Goal: Download file/media

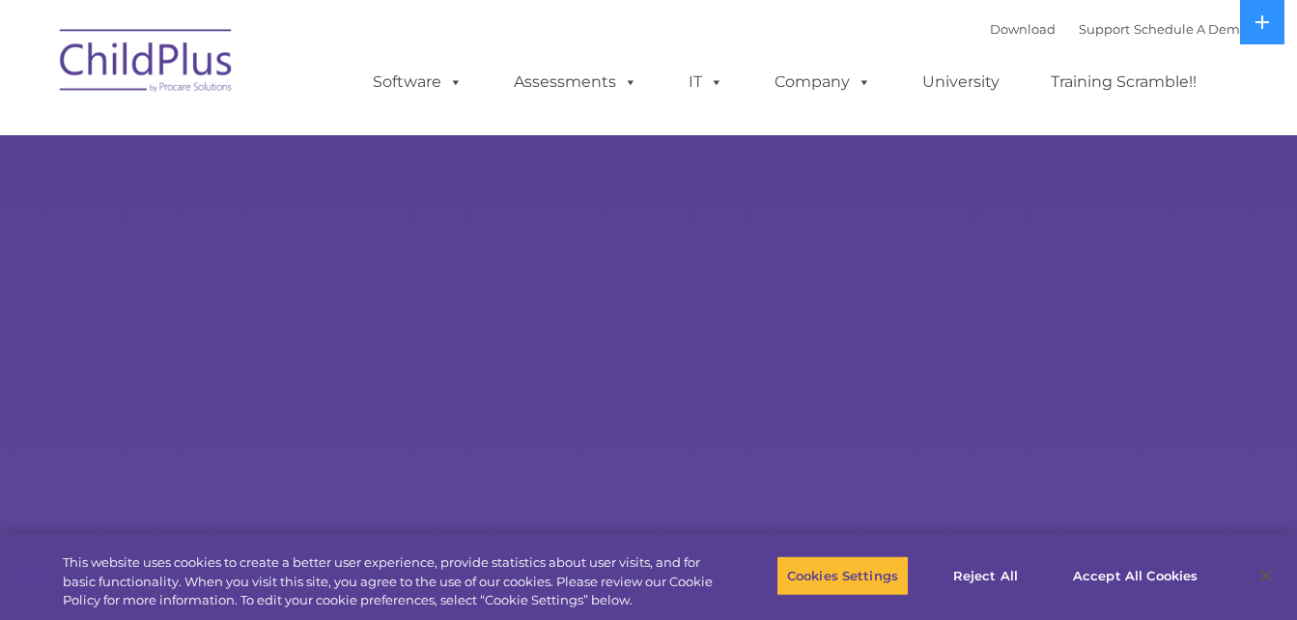
select select "MEDIUM"
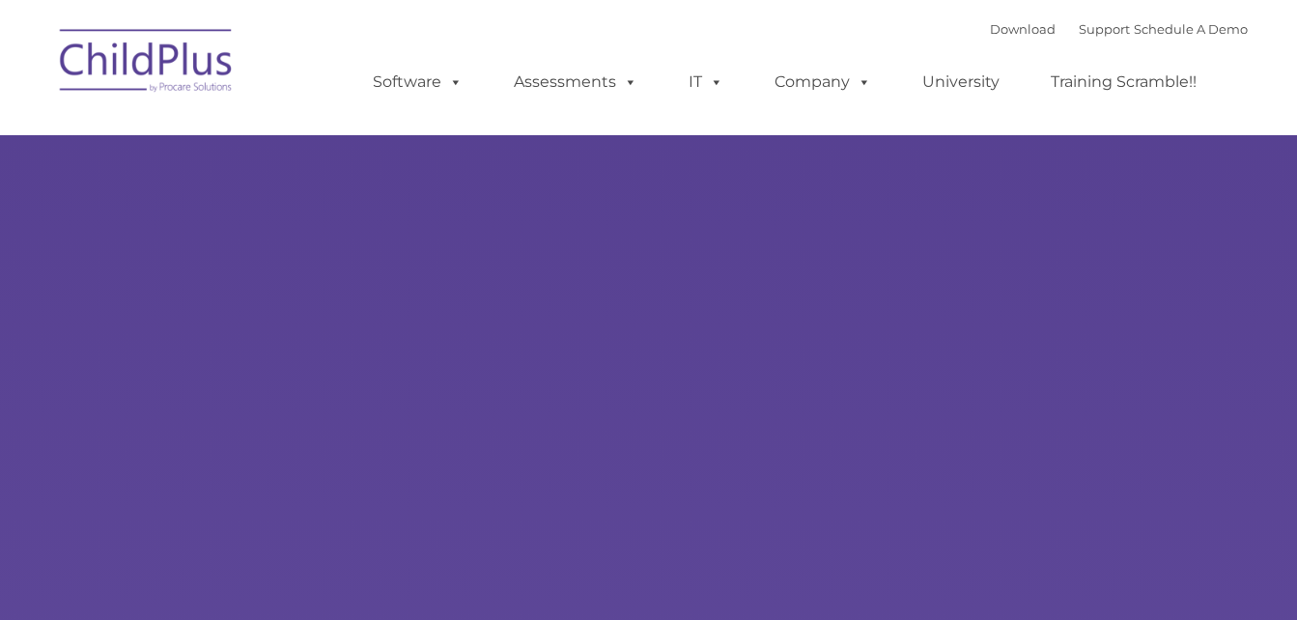
type input ""
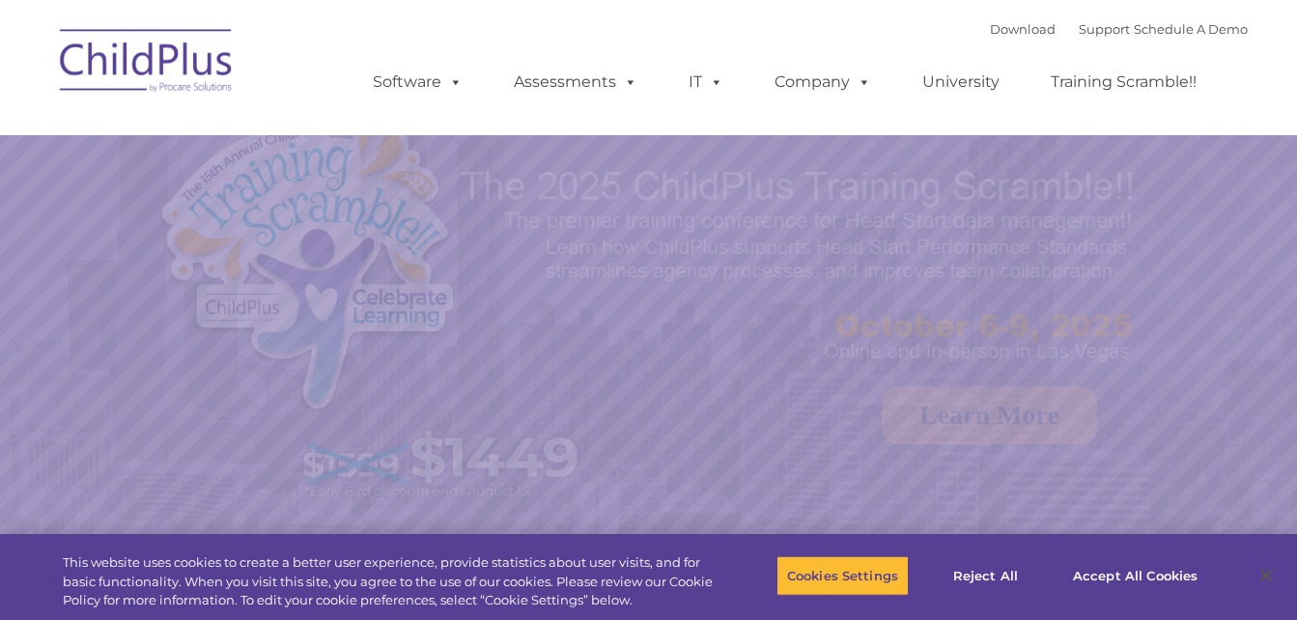
select select "MEDIUM"
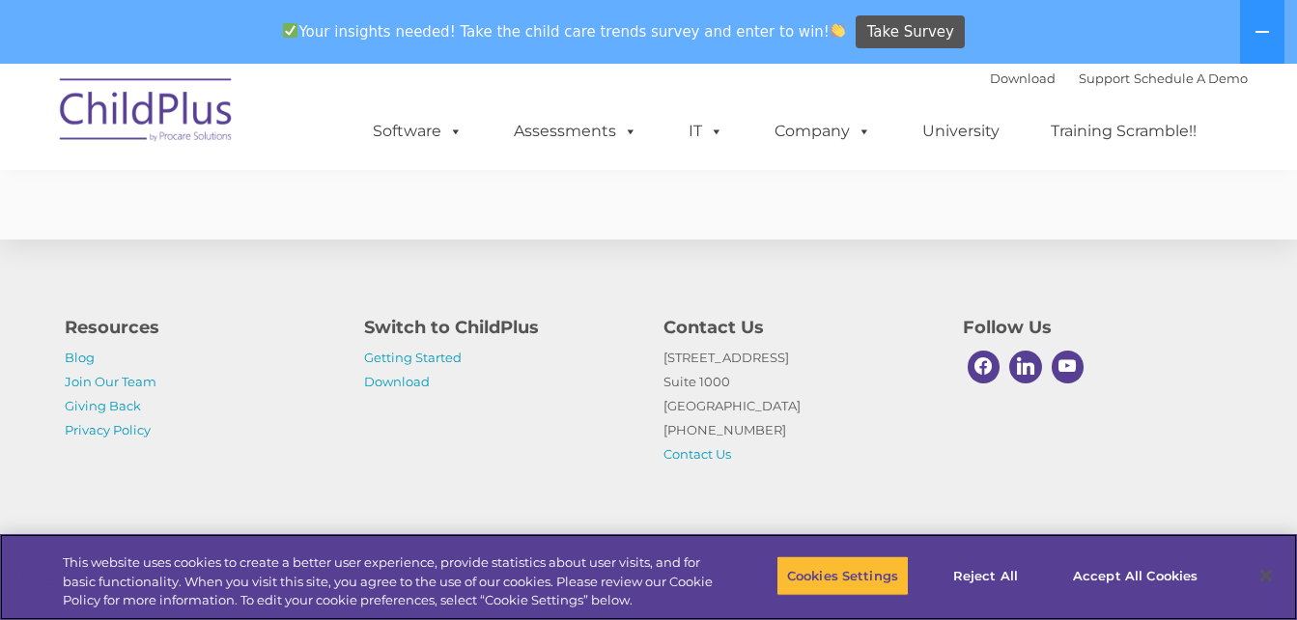
scroll to position [3005, 0]
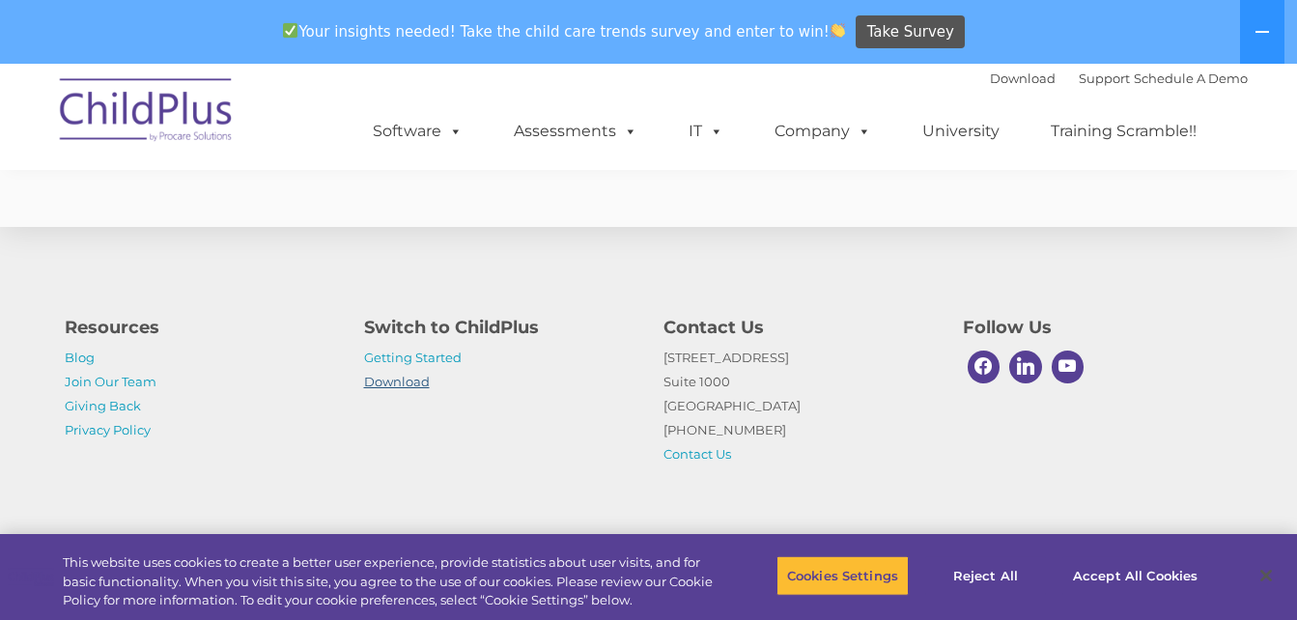
click at [422, 378] on link "Download" at bounding box center [397, 381] width 66 height 15
